Goal: Check status: Check status

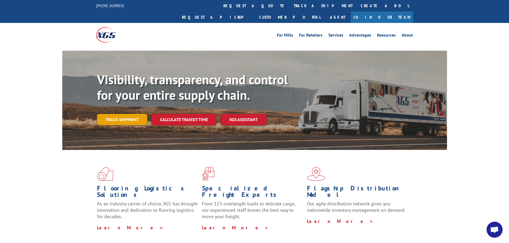
click at [129, 114] on link "Track shipment" at bounding box center [122, 119] width 50 height 11
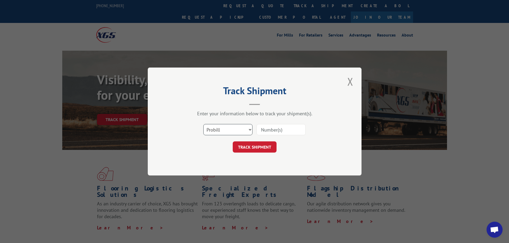
click at [228, 127] on select "Select category... Probill BOL PO" at bounding box center [227, 129] width 49 height 11
select select "bol"
click at [203, 124] on select "Select category... Probill BOL PO" at bounding box center [227, 129] width 49 height 11
click at [268, 133] on input at bounding box center [280, 129] width 49 height 11
paste input "427685"
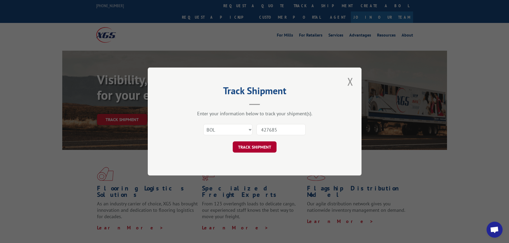
type input "427685"
click at [256, 148] on button "TRACK SHIPMENT" at bounding box center [255, 147] width 44 height 11
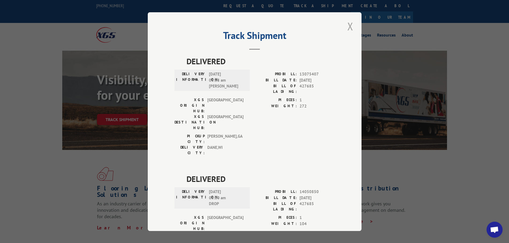
click at [348, 27] on button "Close modal" at bounding box center [350, 26] width 9 height 15
